Goal: Information Seeking & Learning: Understand process/instructions

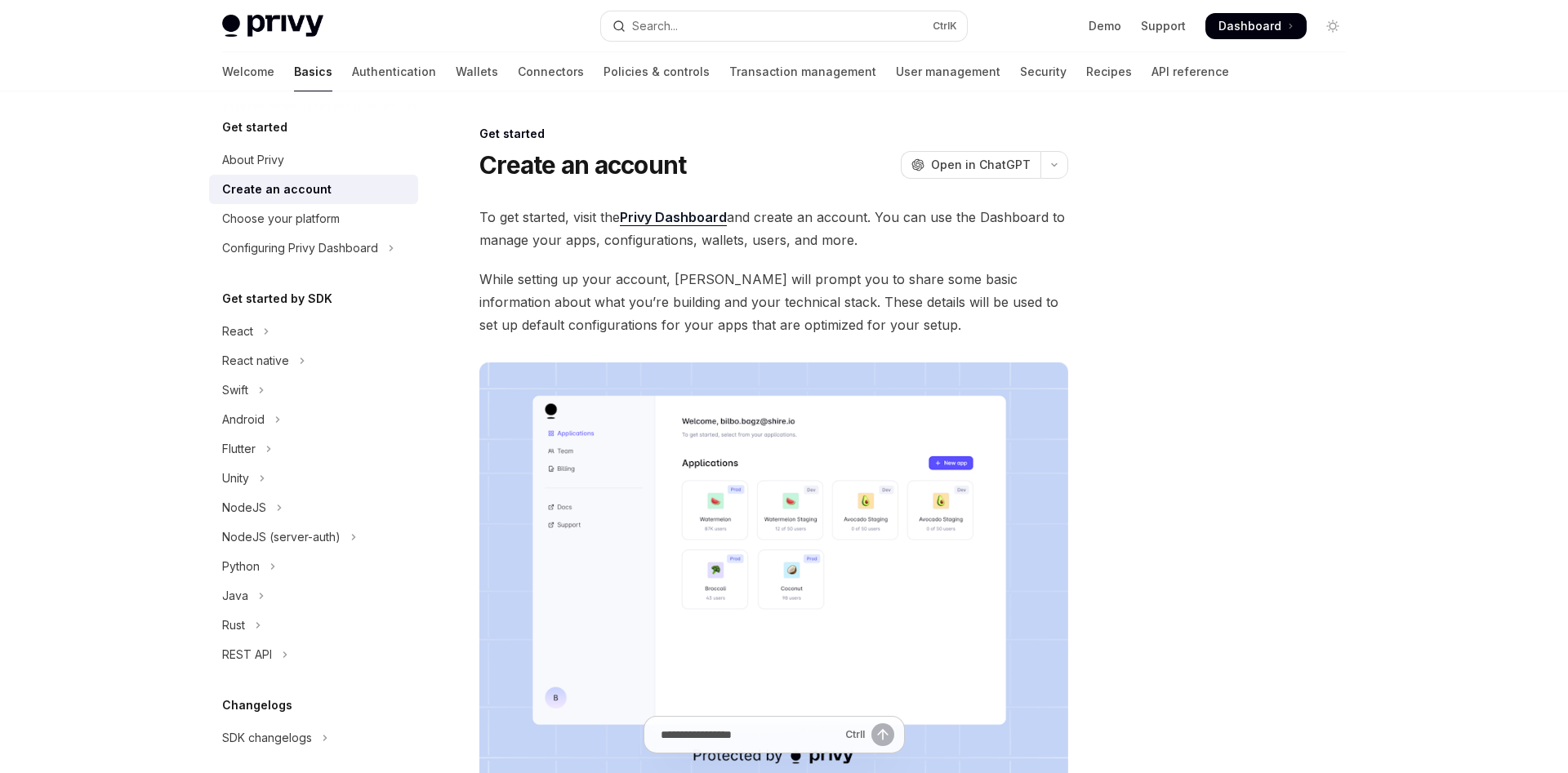
scroll to position [40, 0]
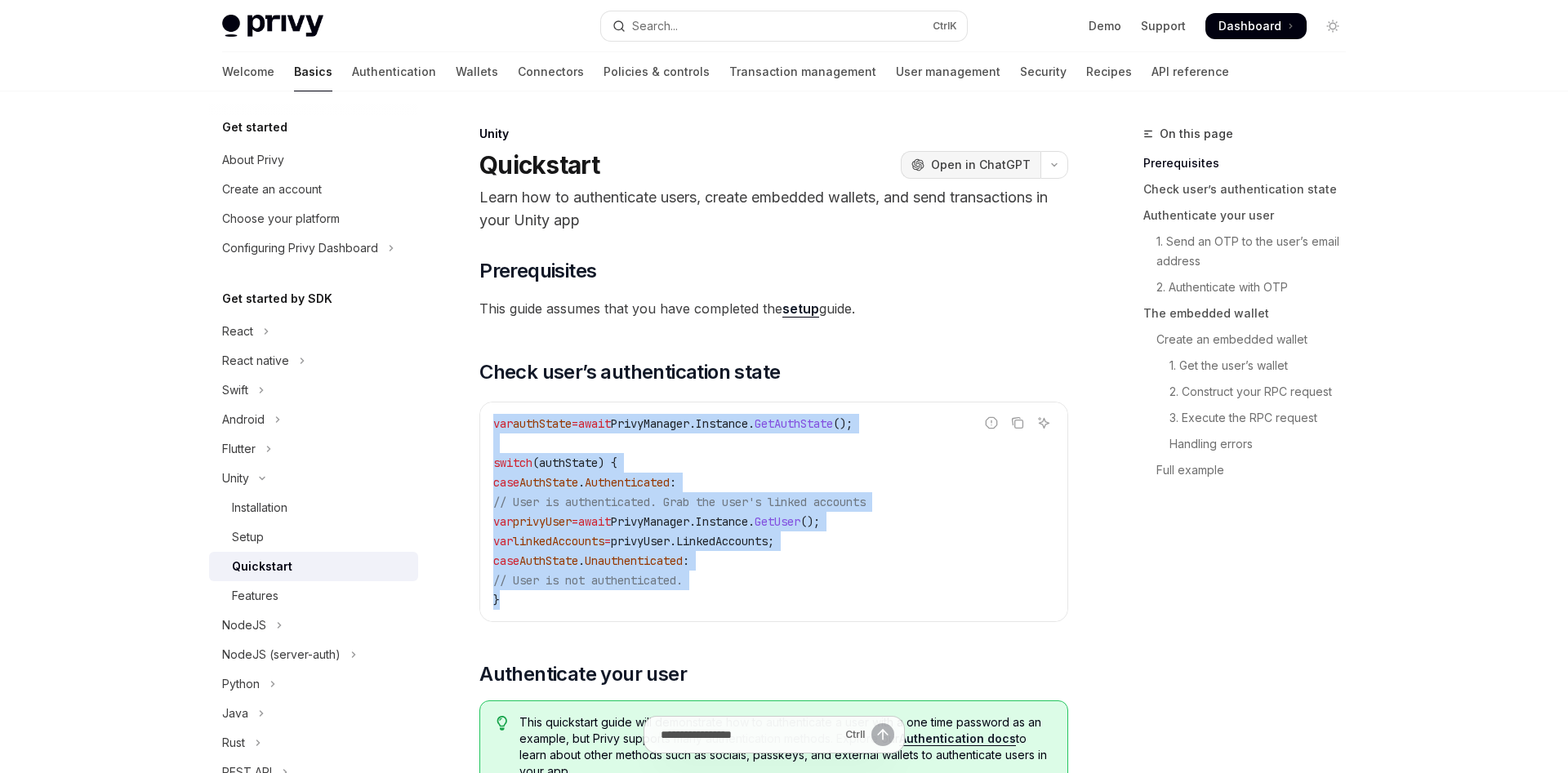
click at [1021, 157] on span "Open in ChatGPT" at bounding box center [980, 165] width 99 height 16
click at [852, 445] on code "var authState = await PrivyManager . Instance . GetAuthState (); switch ( authS…" at bounding box center [774, 512] width 561 height 196
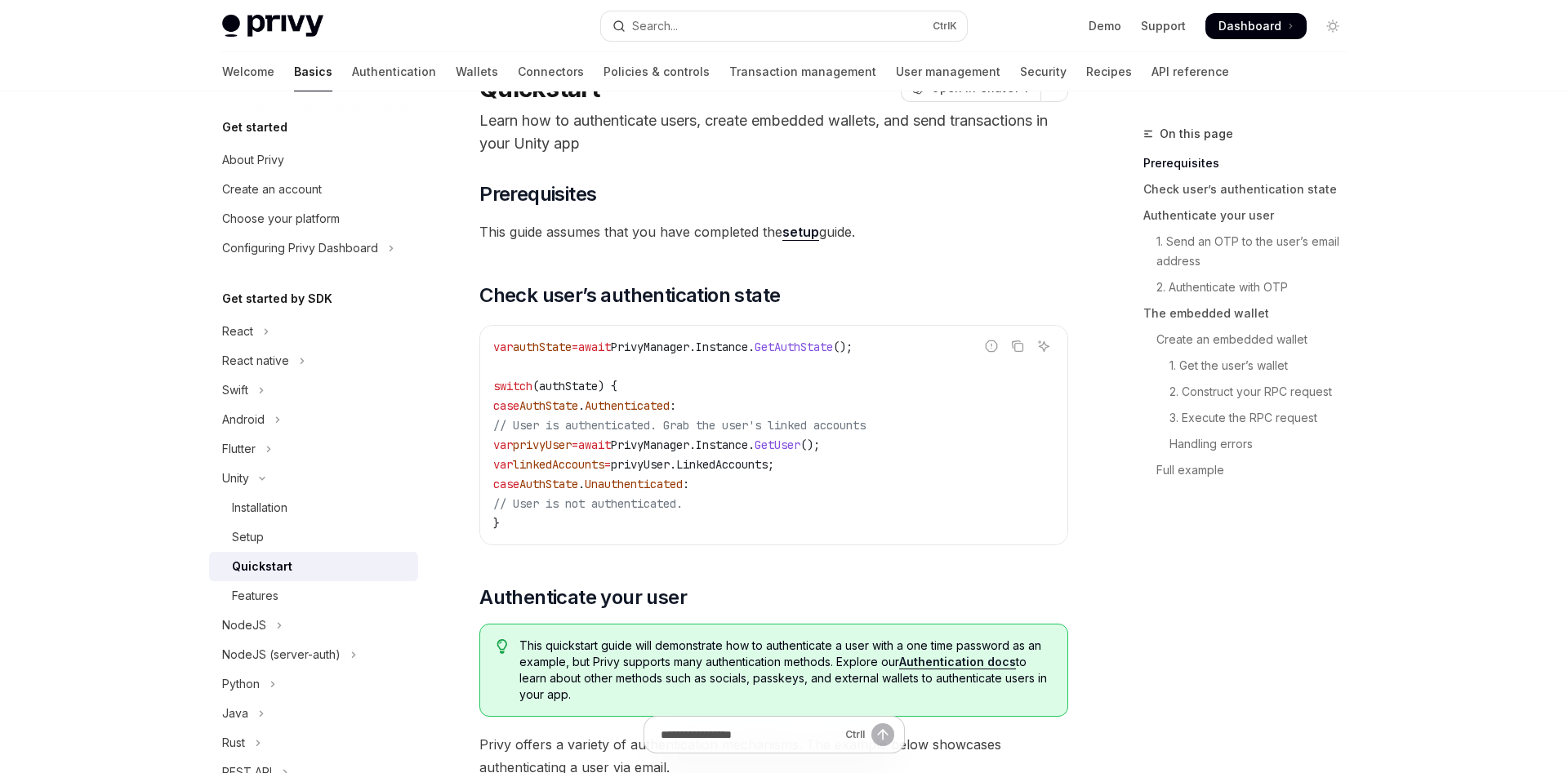
scroll to position [83, 0]
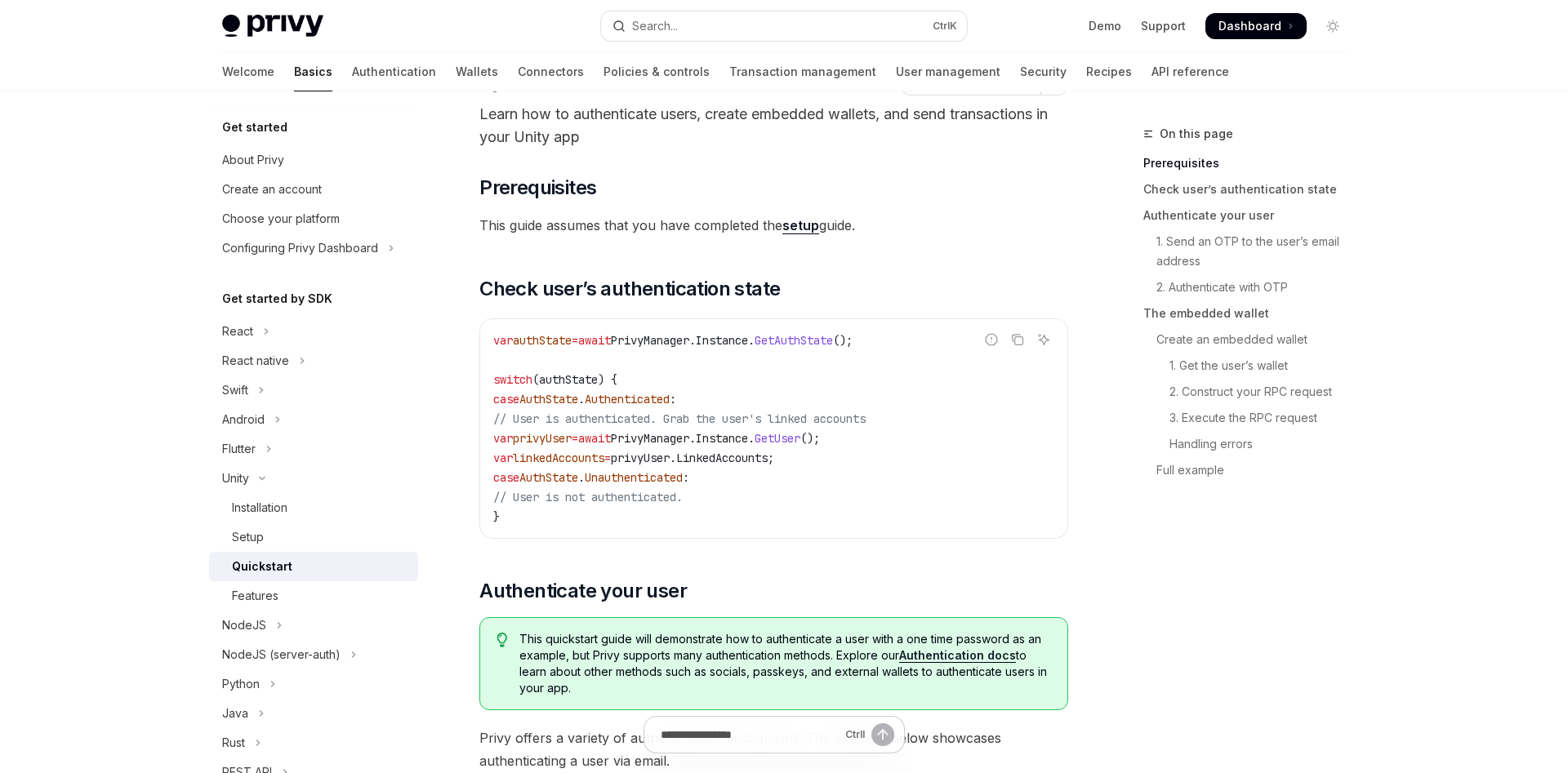
click at [801, 227] on link "setup" at bounding box center [801, 226] width 37 height 17
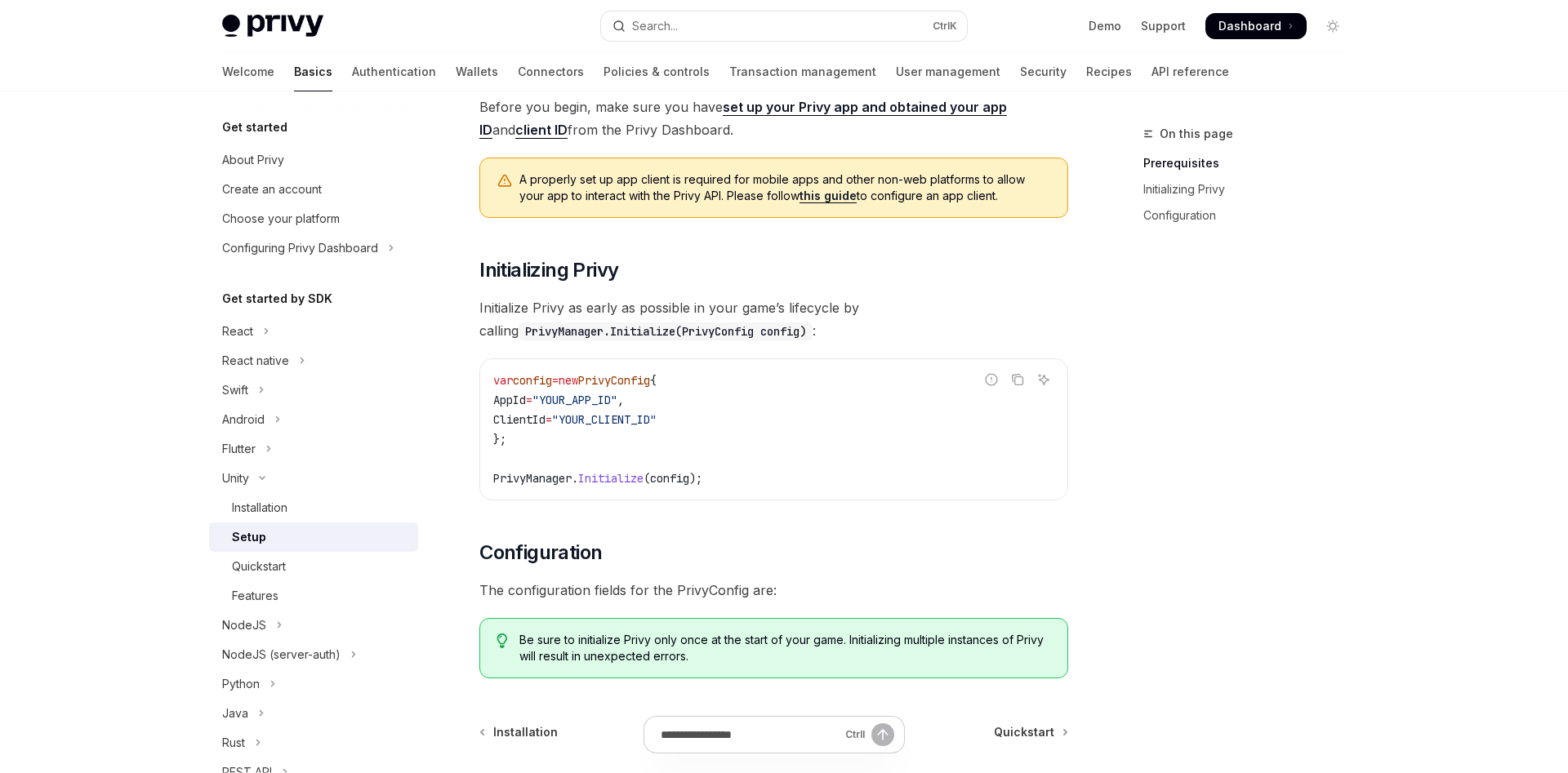
scroll to position [167, 0]
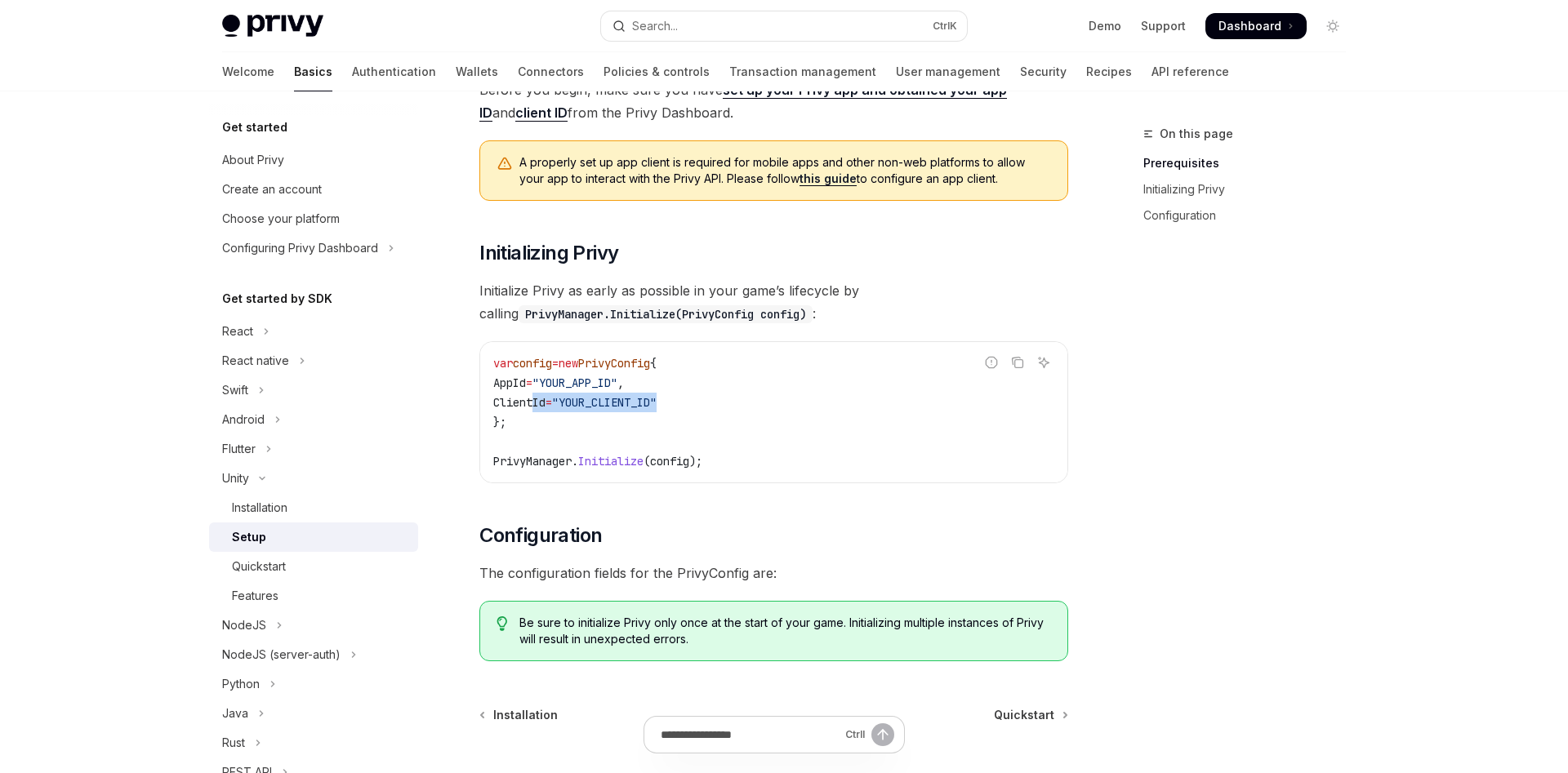
drag, startPoint x: 720, startPoint y: 402, endPoint x: 534, endPoint y: 400, distance: 186.0
click at [534, 400] on code "var config = new PrivyConfig { AppId = "YOUR_APP_ID" , ClientId = "YOUR_CLIENT_…" at bounding box center [774, 413] width 561 height 118
click at [534, 400] on span "ClientId" at bounding box center [519, 402] width 52 height 14
copy span "ClientId"
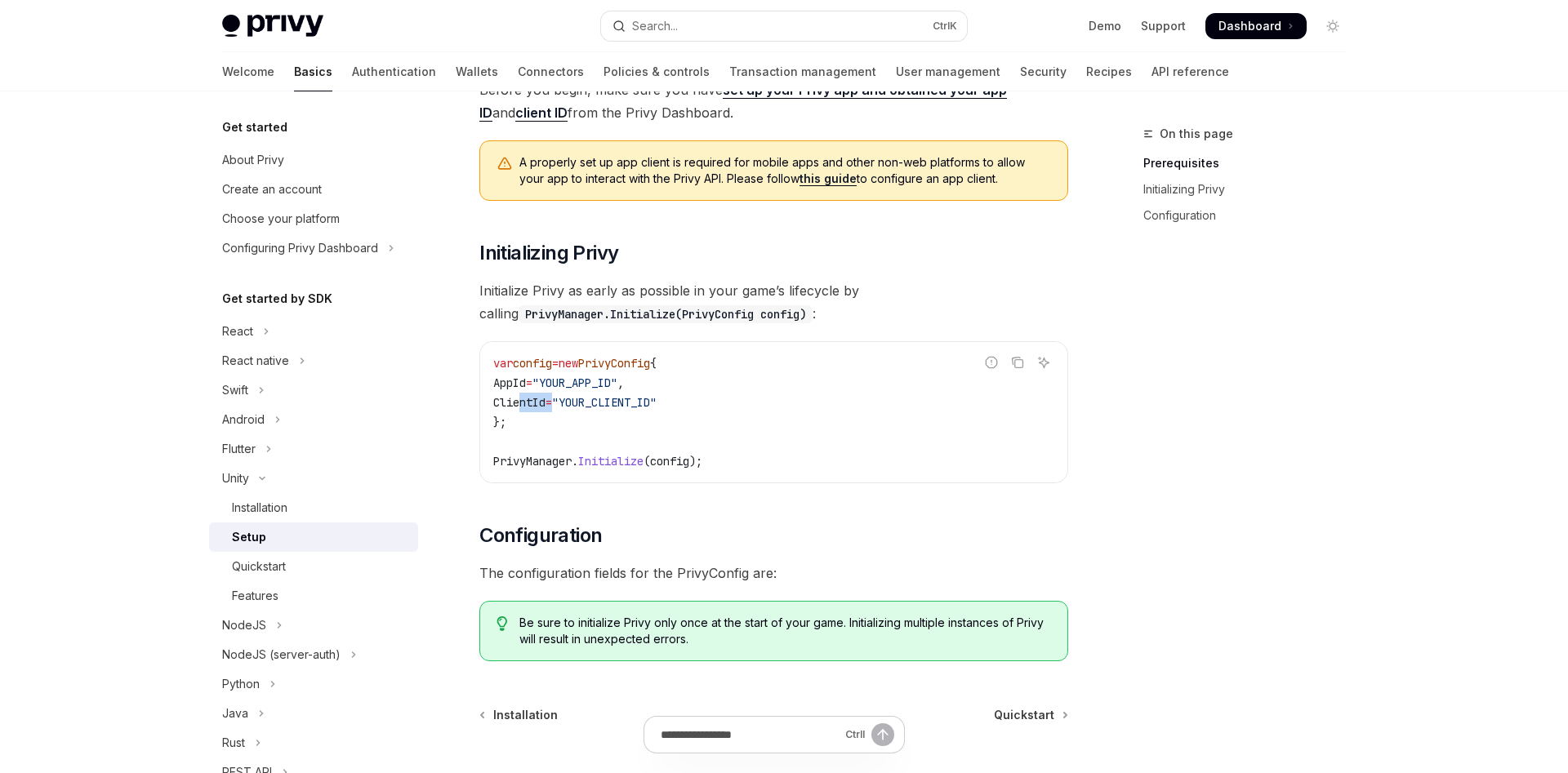
click at [545, 400] on span "ClientId" at bounding box center [519, 402] width 52 height 14
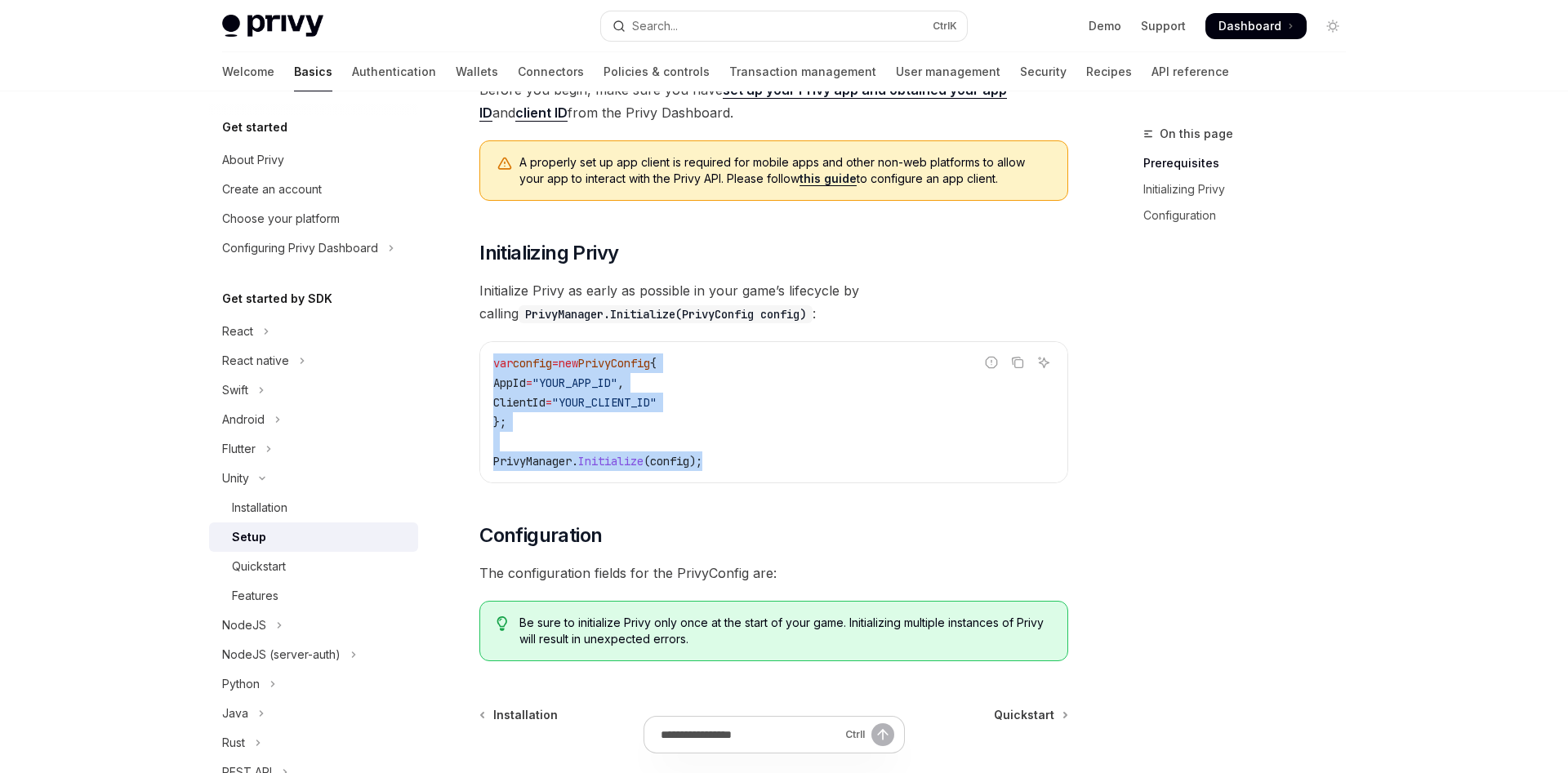
drag, startPoint x: 730, startPoint y: 464, endPoint x: 492, endPoint y: 362, distance: 258.9
click at [492, 362] on div "var config = new PrivyConfig { AppId = "YOUR_APP_ID" , ClientId = "YOUR_CLIENT_…" at bounding box center [773, 413] width 587 height 141
copy code "var config = new PrivyConfig { AppId = "YOUR_APP_ID" , ClientId = "YOUR_CLIENT_…"
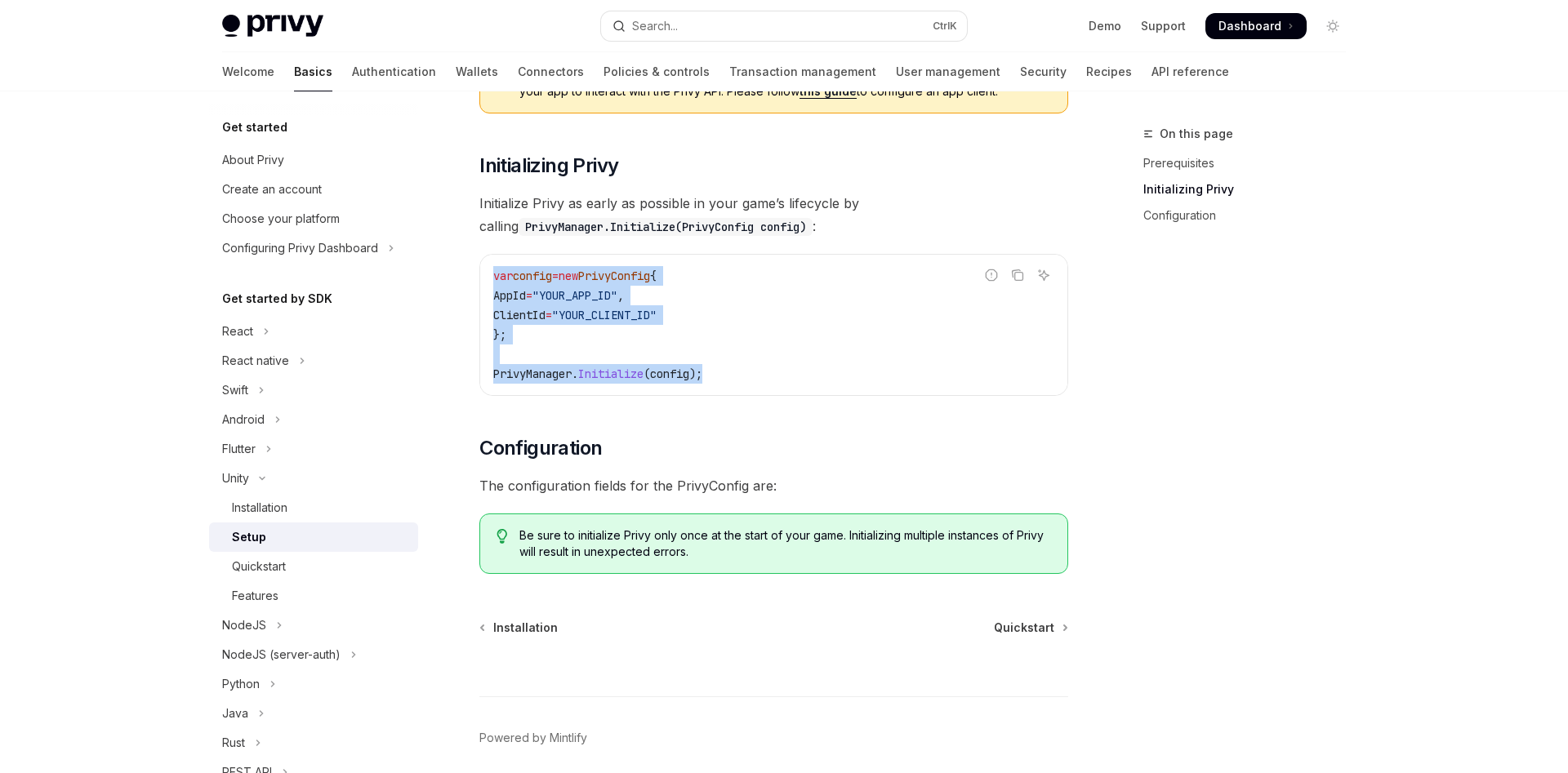
scroll to position [318, 0]
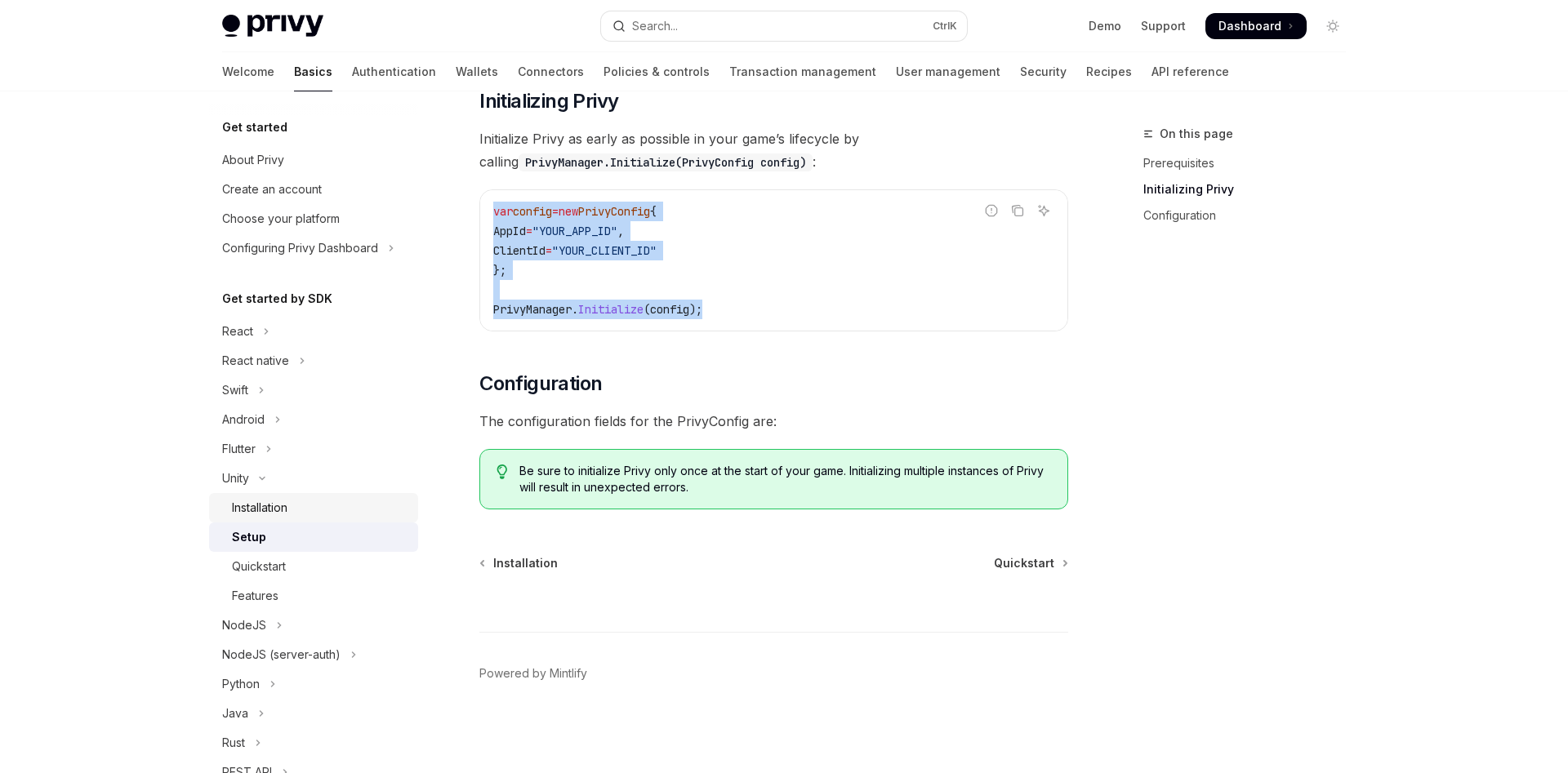
click at [280, 509] on div "Installation" at bounding box center [260, 508] width 56 height 19
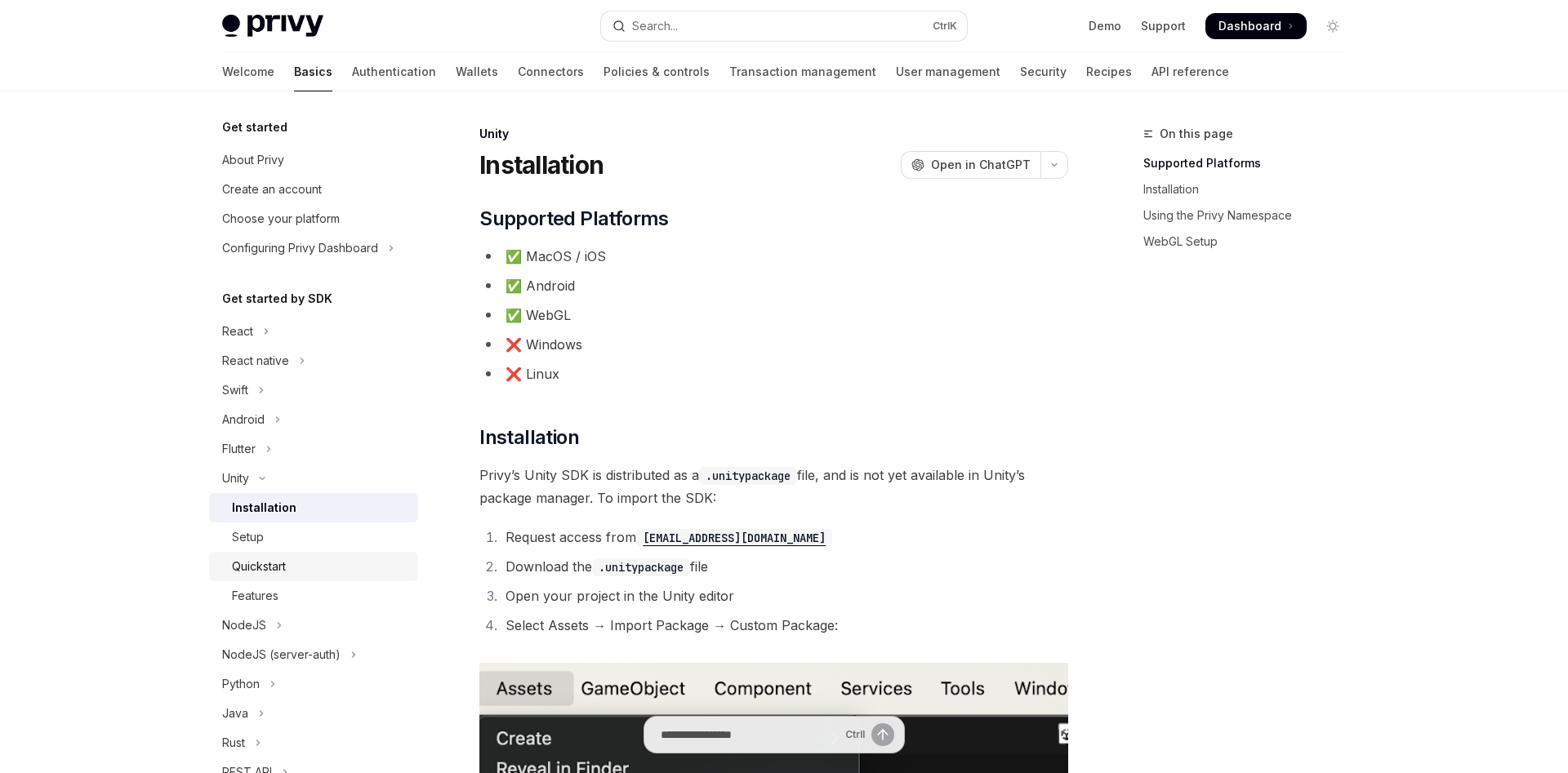
click at [234, 571] on div "Quickstart" at bounding box center [259, 567] width 54 height 19
type textarea "*"
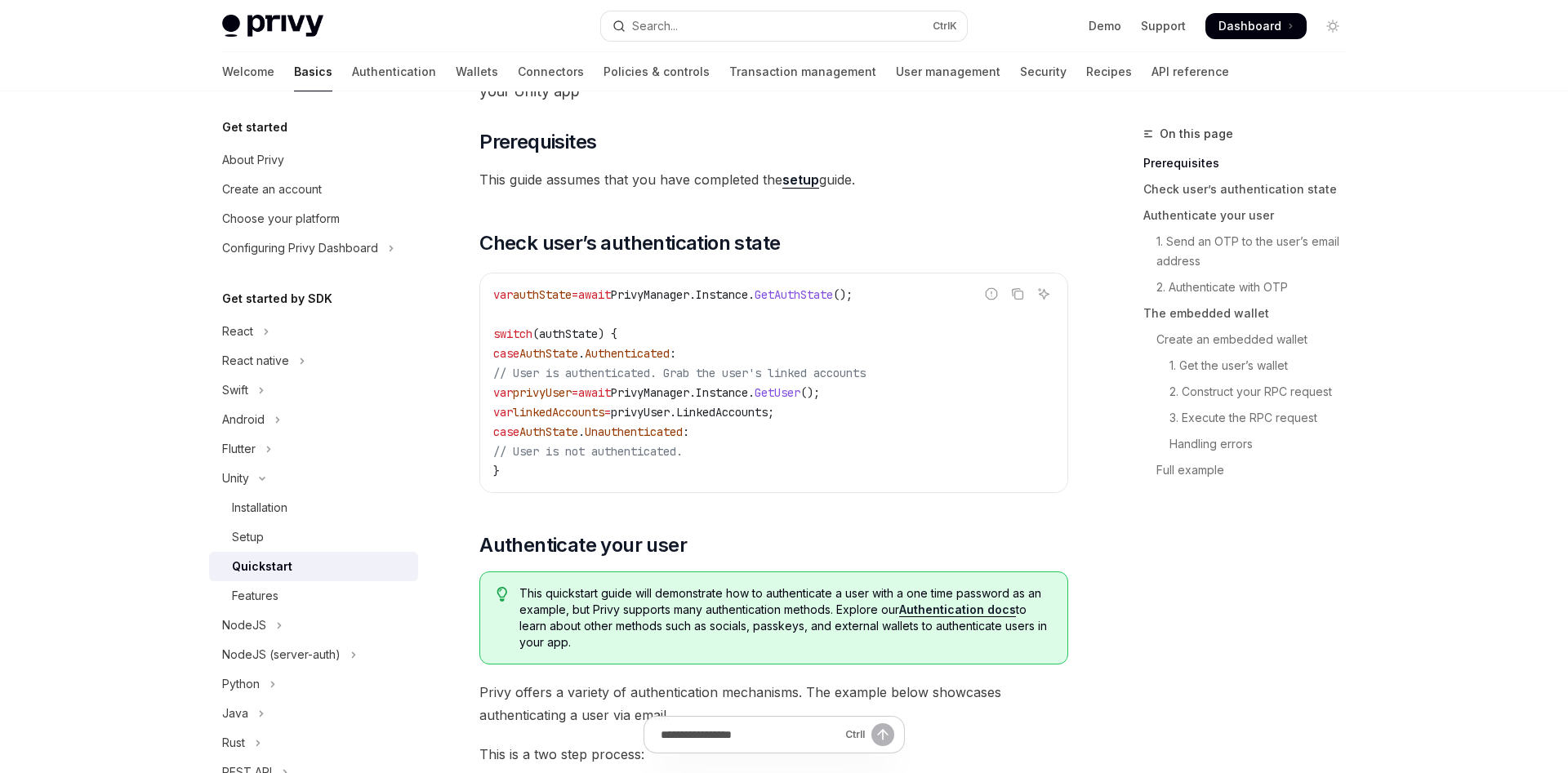
scroll to position [167, 0]
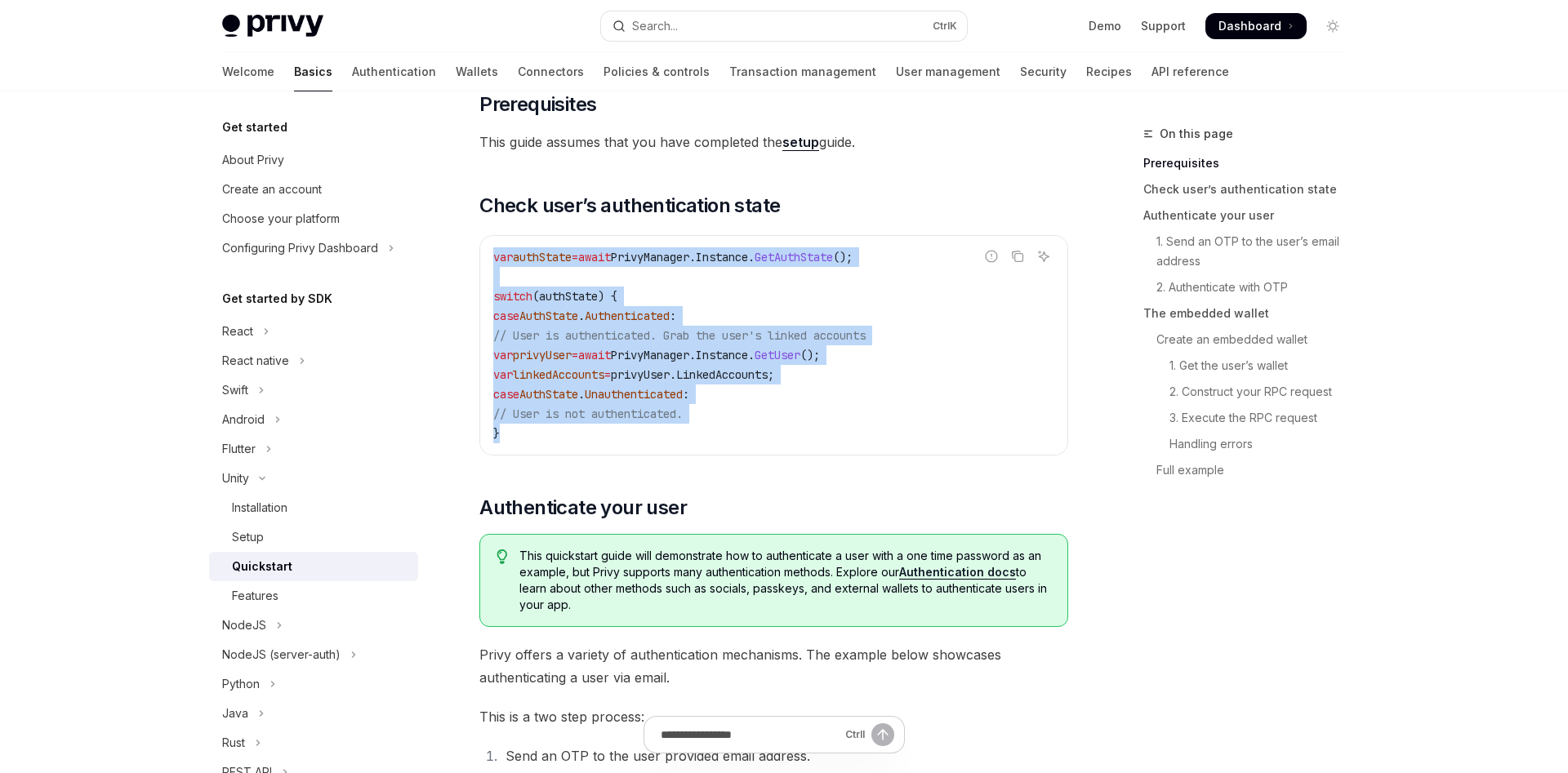
drag, startPoint x: 519, startPoint y: 444, endPoint x: 478, endPoint y: 255, distance: 193.4
click at [480, 255] on div "var authState = await PrivyManager . Instance . GetAuthState (); switch ( authS…" at bounding box center [773, 345] width 587 height 219
copy code "var authState = await PrivyManager . Instance . GetAuthState (); switch ( authS…"
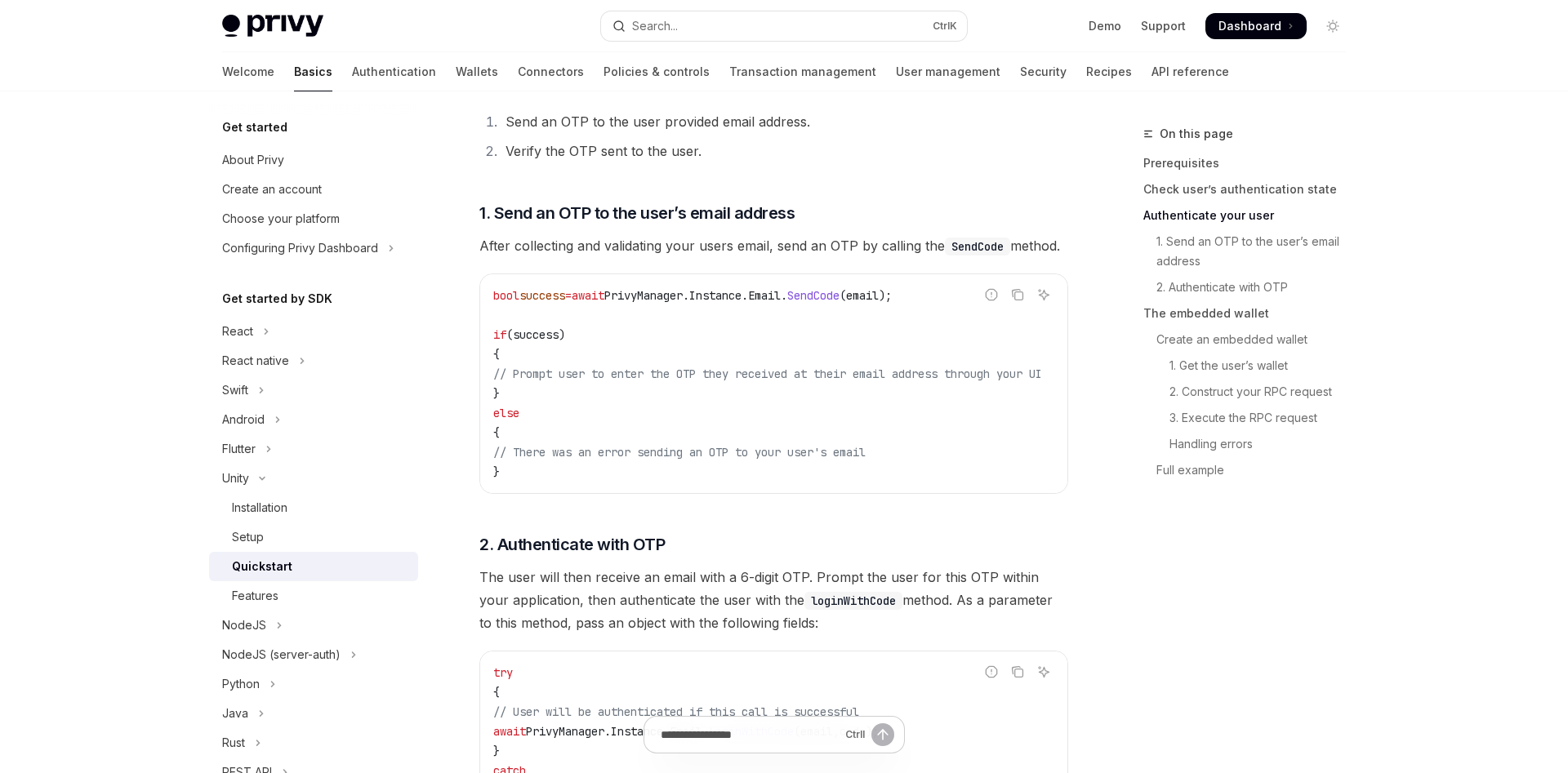
scroll to position [750, 0]
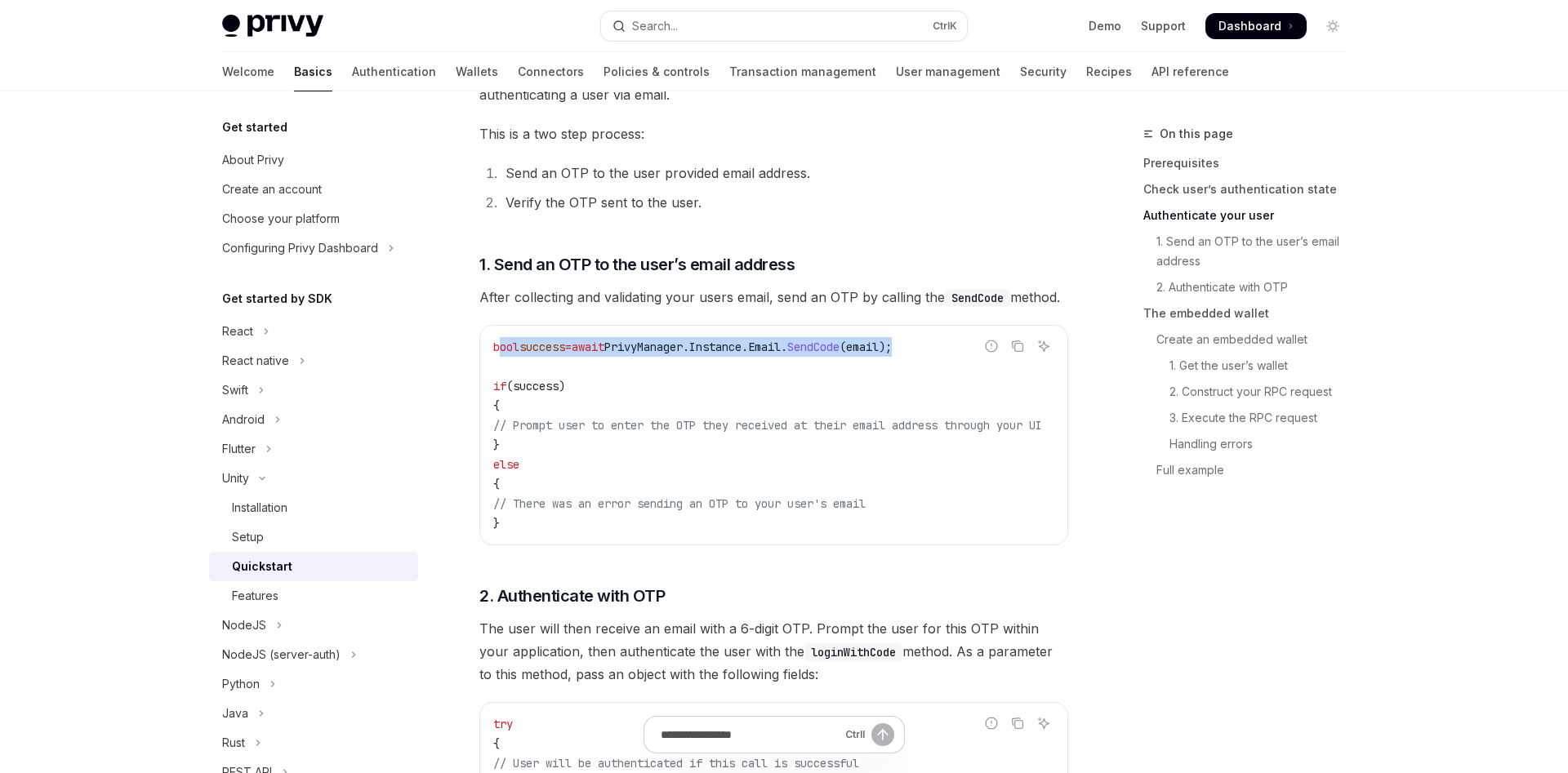
drag, startPoint x: 953, startPoint y: 350, endPoint x: 499, endPoint y: 345, distance: 454.0
click at [499, 345] on code "bool success = await PrivyManager . Instance . Email . SendCode ( email ); if (…" at bounding box center [787, 435] width 588 height 196
click at [552, 358] on code "bool success = await PrivyManager . Instance . Email . SendCode ( email ); if (…" at bounding box center [787, 435] width 588 height 196
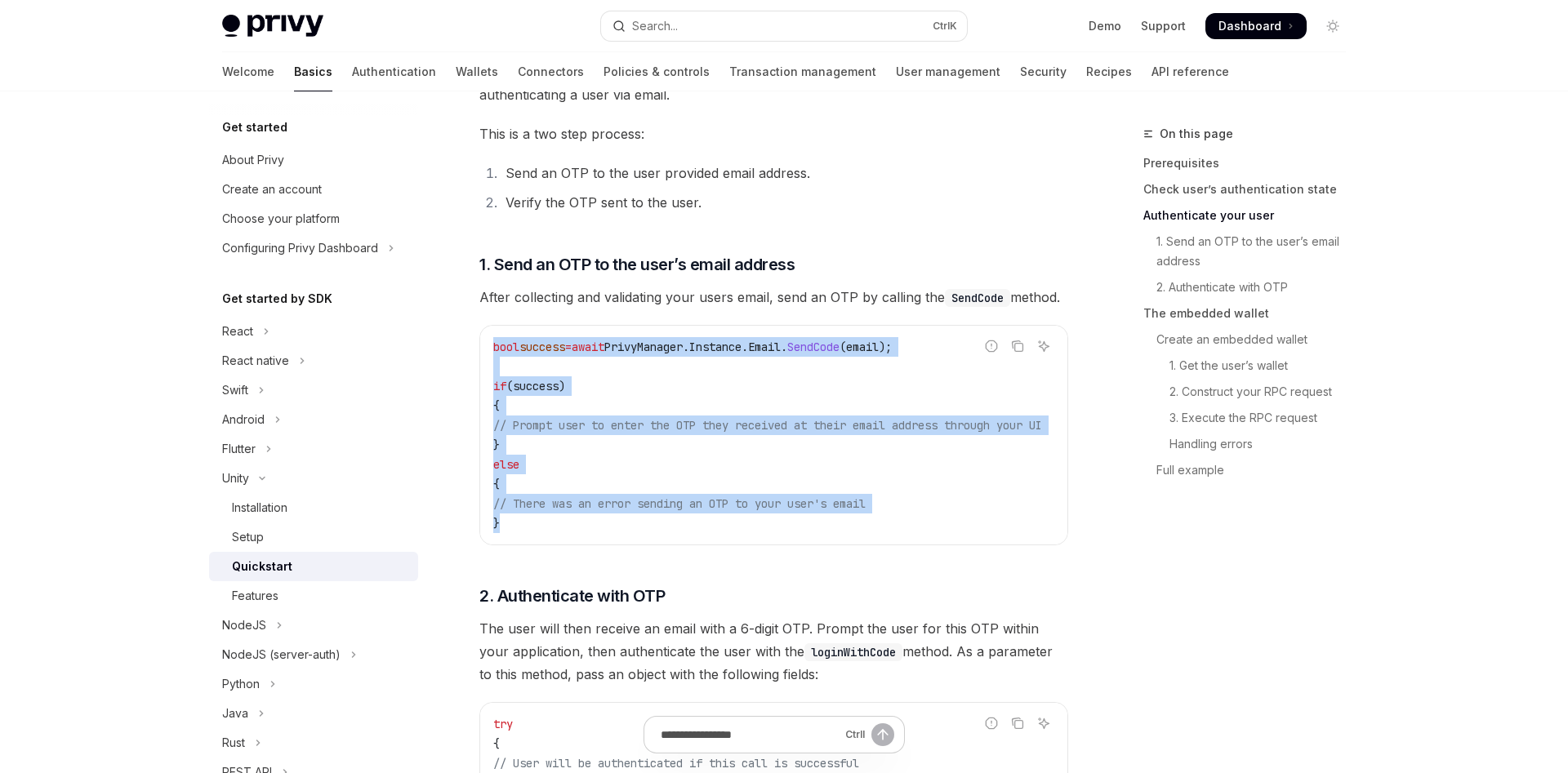
drag, startPoint x: 530, startPoint y: 520, endPoint x: 490, endPoint y: 356, distance: 168.8
click at [490, 356] on div "bool success = await PrivyManager . Instance . Email . SendCode ( email ); if (…" at bounding box center [773, 435] width 587 height 219
copy code "bool success = await PrivyManager . Instance . Email . SendCode ( email ); if (…"
click at [676, 468] on code "bool success = await PrivyManager . Instance . Email . SendCode ( email ); if (…" at bounding box center [787, 435] width 588 height 196
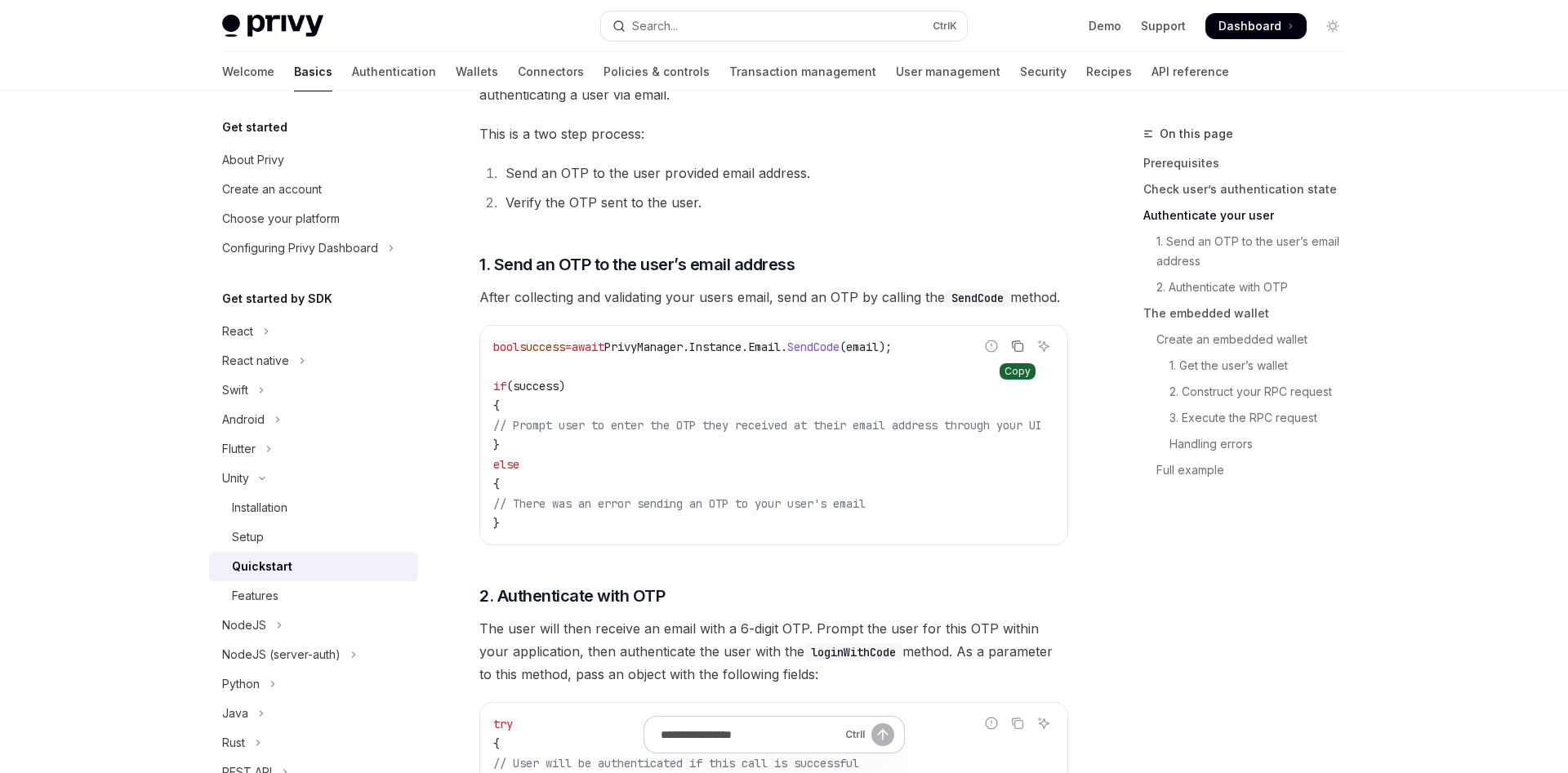
click at [1016, 350] on icon "Copy the contents from the code block" at bounding box center [1018, 346] width 13 height 13
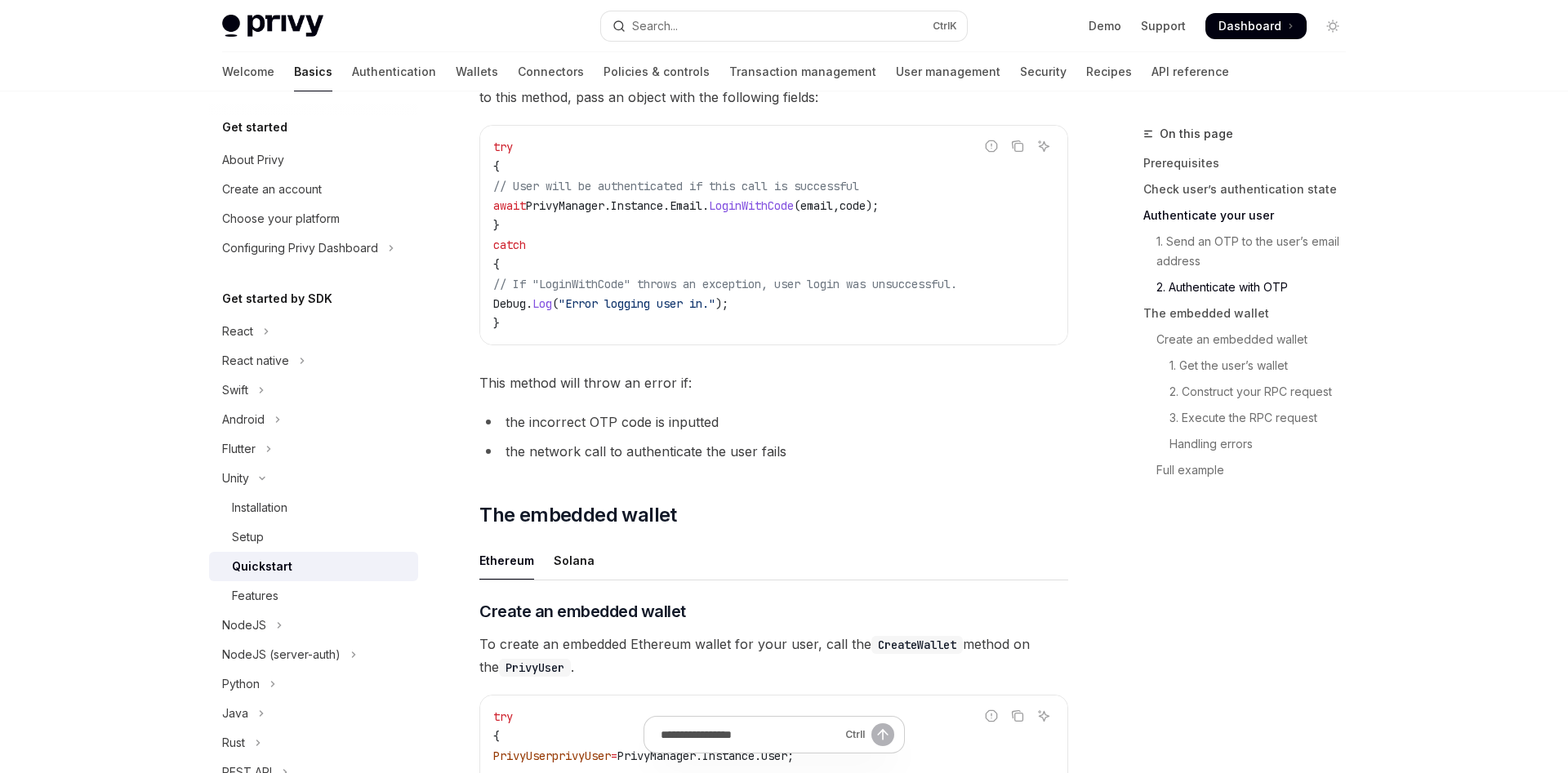
scroll to position [1333, 0]
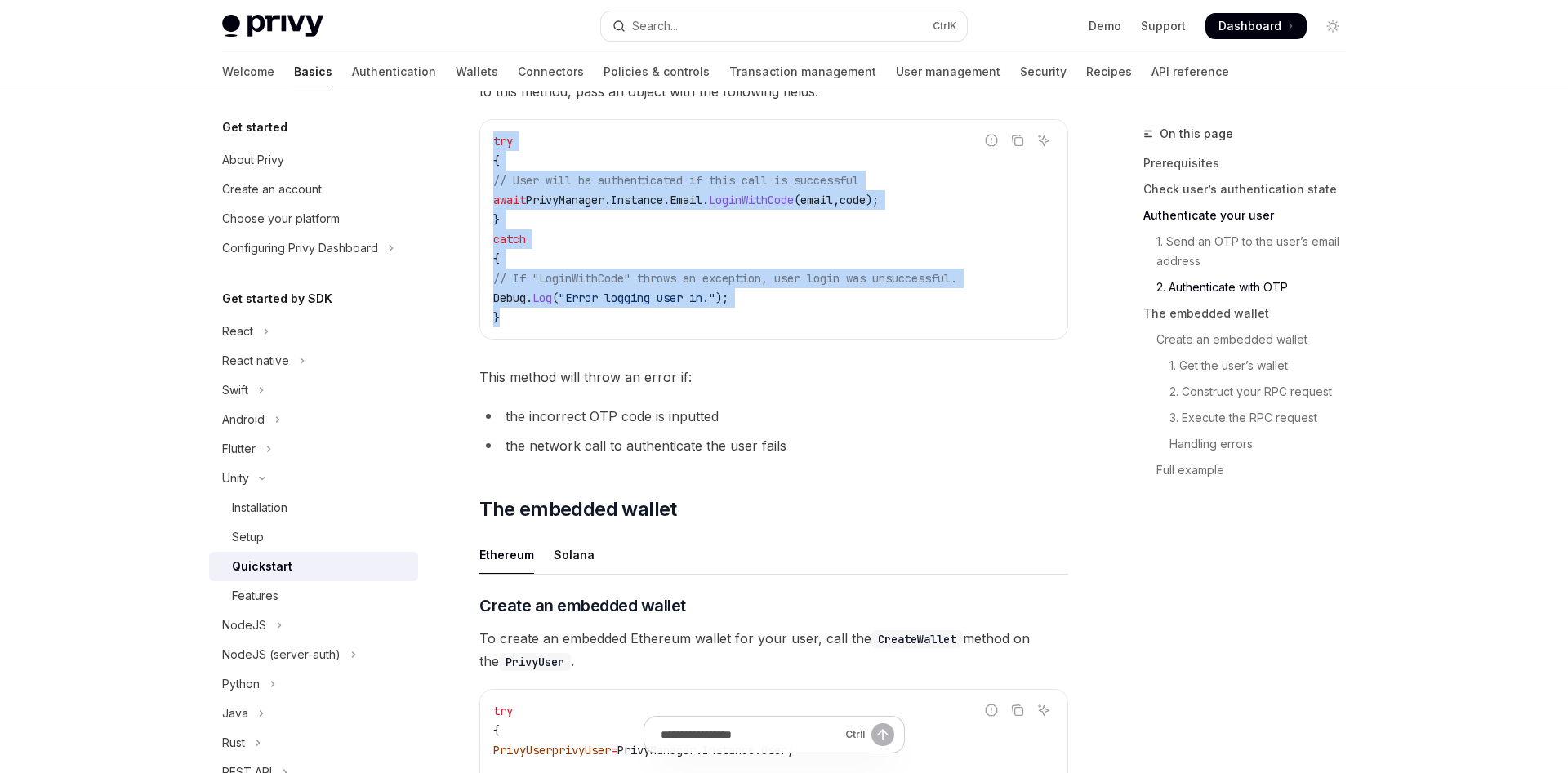
drag, startPoint x: 494, startPoint y: 141, endPoint x: 604, endPoint y: 317, distance: 207.5
click at [604, 317] on code "try { // User will be authenticated if this call is successful await PrivyManag…" at bounding box center [774, 228] width 561 height 196
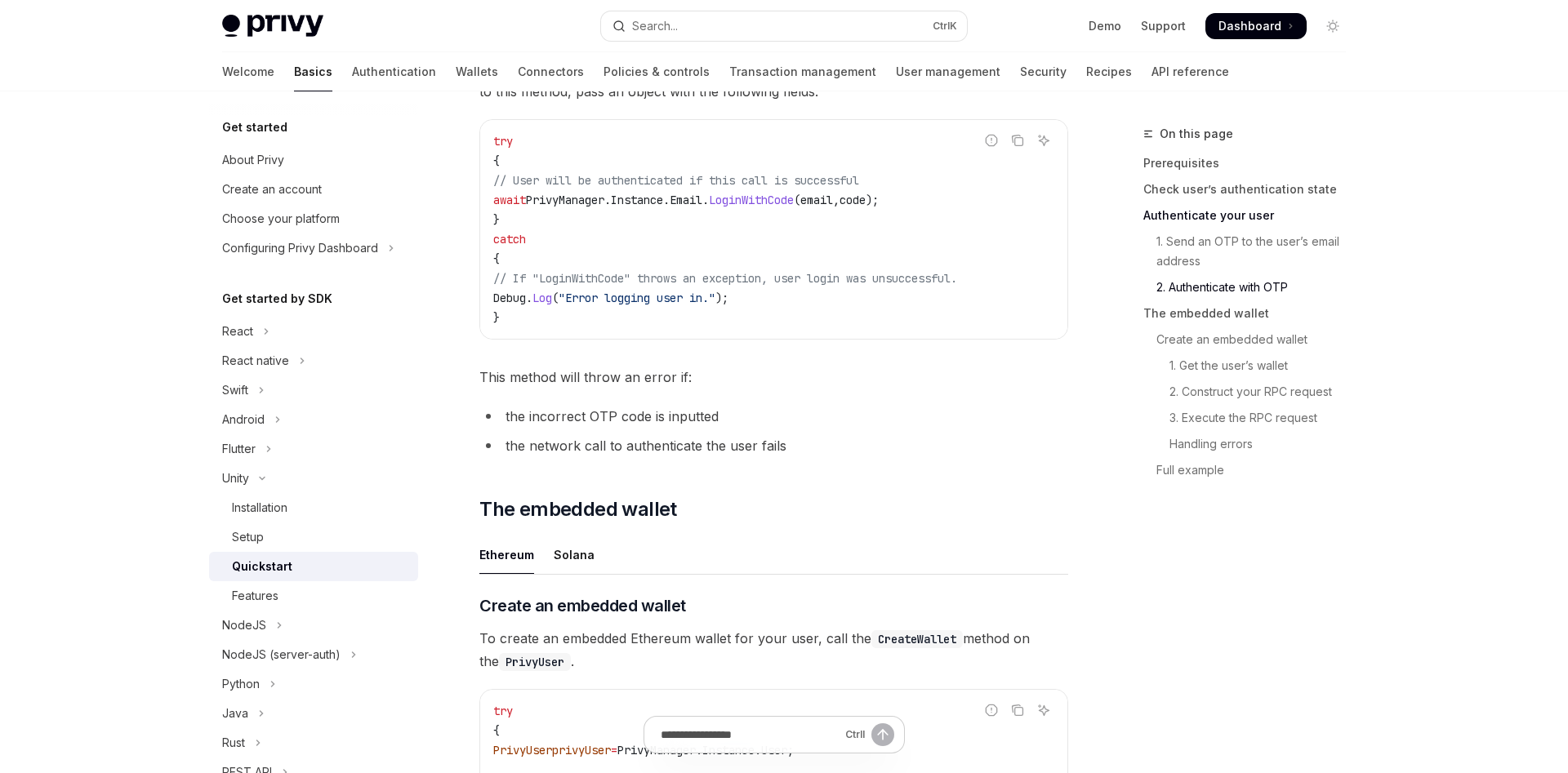
click at [606, 317] on code "try { // User will be authenticated if this call is successful await PrivyManag…" at bounding box center [774, 228] width 561 height 196
